Goal: Transaction & Acquisition: Purchase product/service

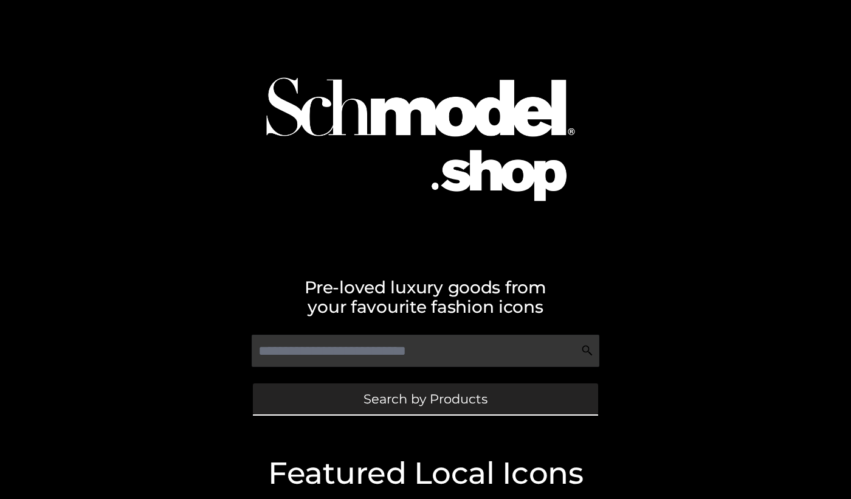
click at [314, 393] on link "Search by Products" at bounding box center [425, 398] width 345 height 31
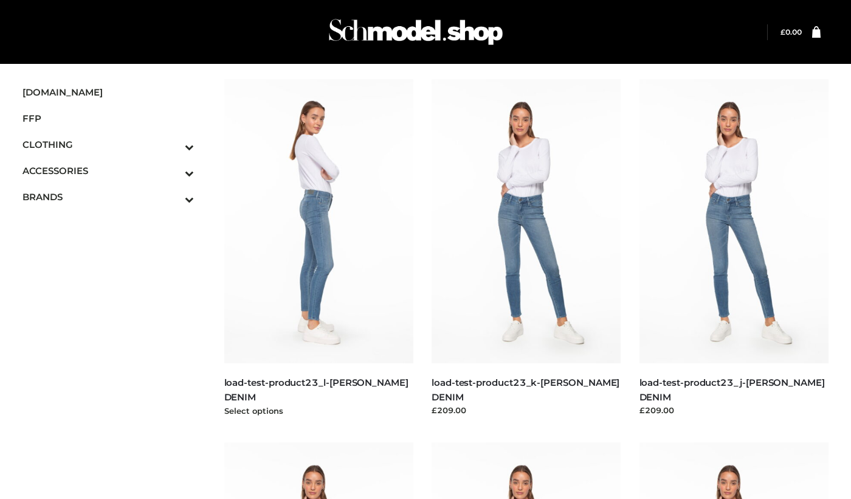
click at [385, 265] on img at bounding box center [319, 221] width 190 height 284
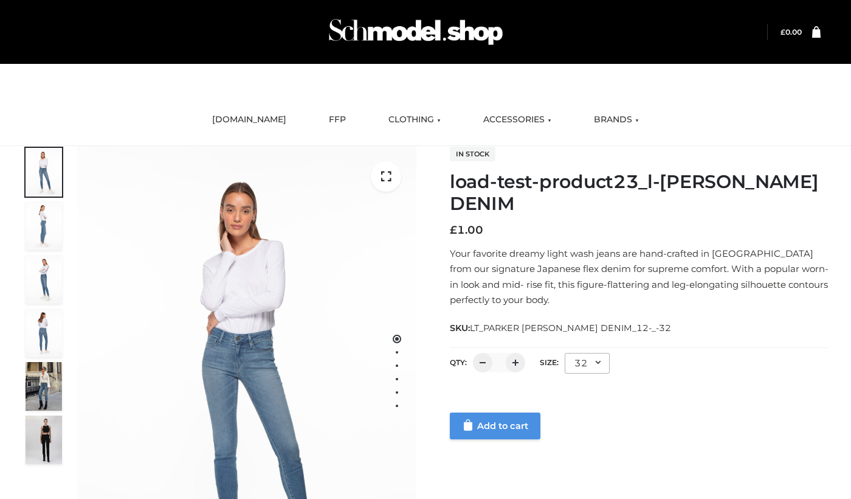
click at [487, 426] on link "Add to cart" at bounding box center [495, 425] width 91 height 27
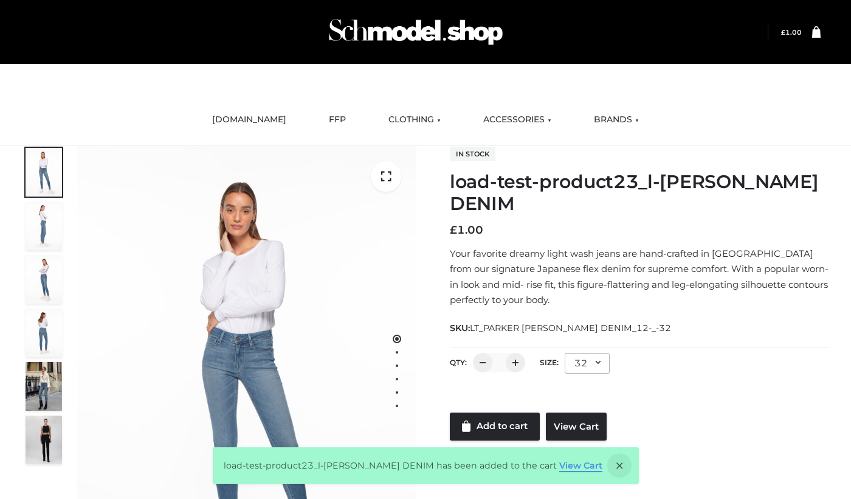
click at [565, 468] on link "View Cart" at bounding box center [580, 465] width 43 height 11
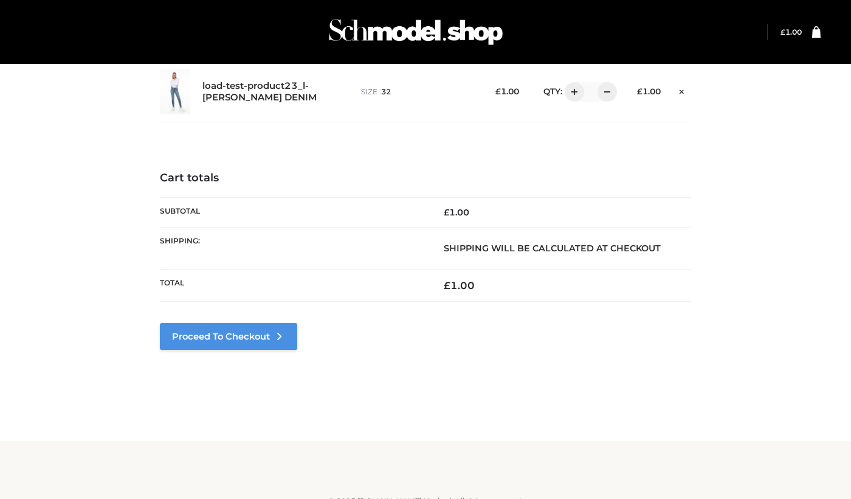
click at [275, 331] on link "Proceed to Checkout" at bounding box center [228, 336] width 137 height 27
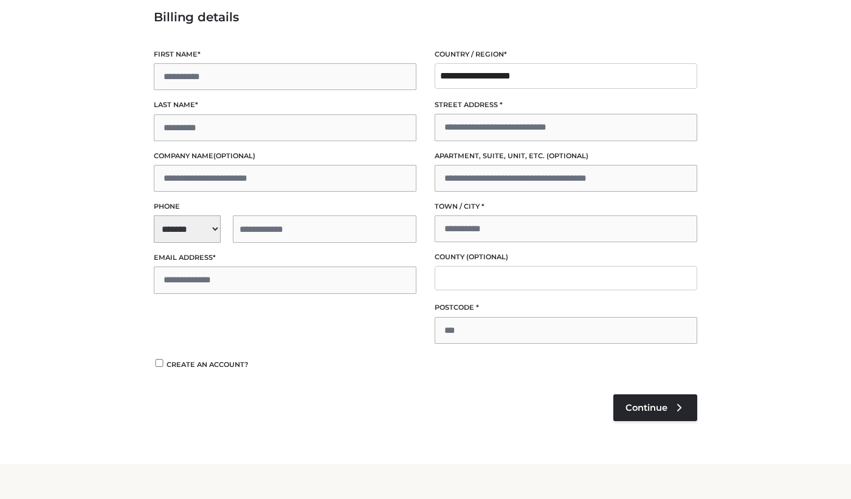
scroll to position [161, 0]
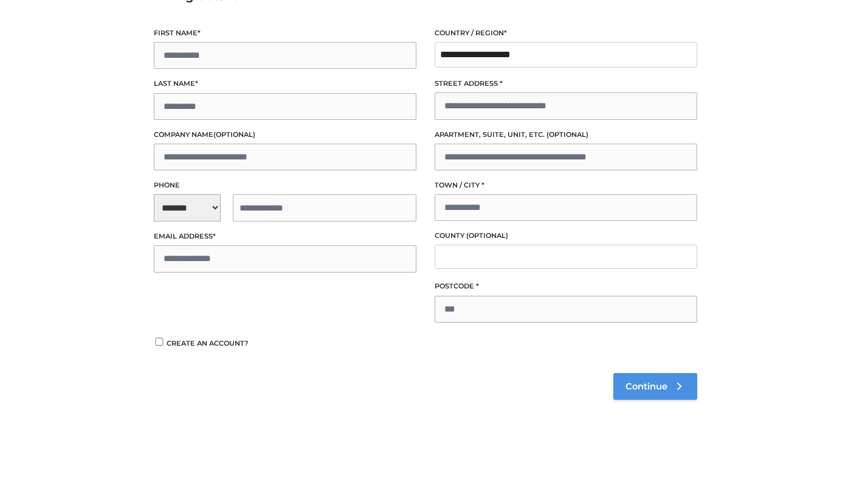
click at [639, 384] on span "Continue" at bounding box center [647, 386] width 42 height 11
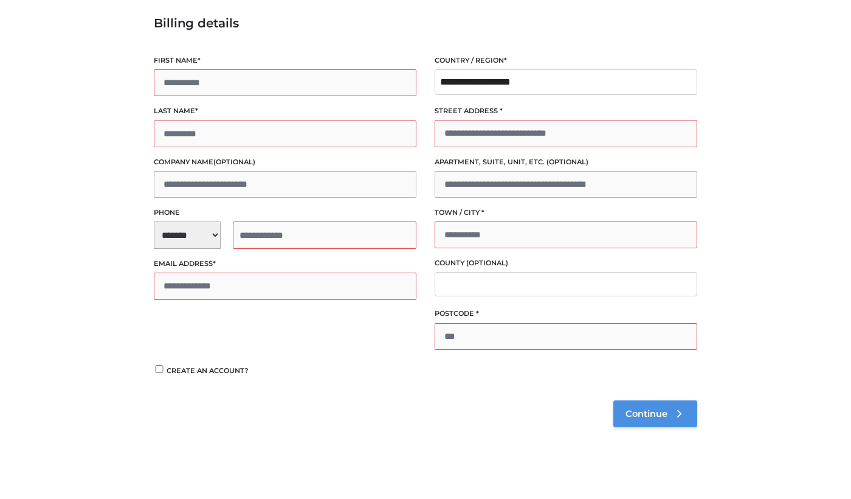
scroll to position [80, 0]
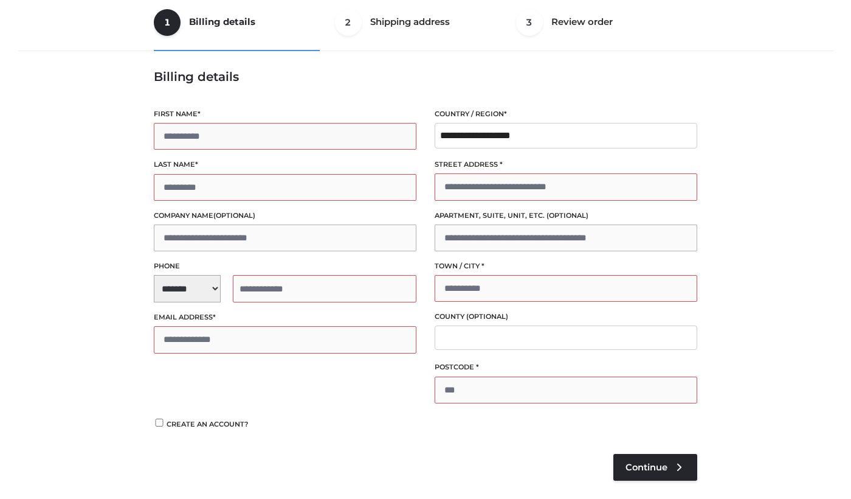
click at [335, 135] on input "First name *" at bounding box center [285, 136] width 263 height 27
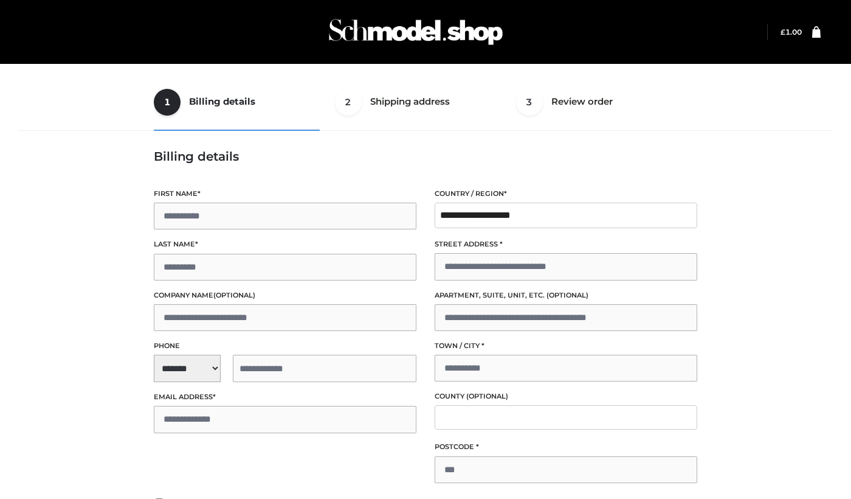
scroll to position [80, 0]
